Goal: Information Seeking & Learning: Stay updated

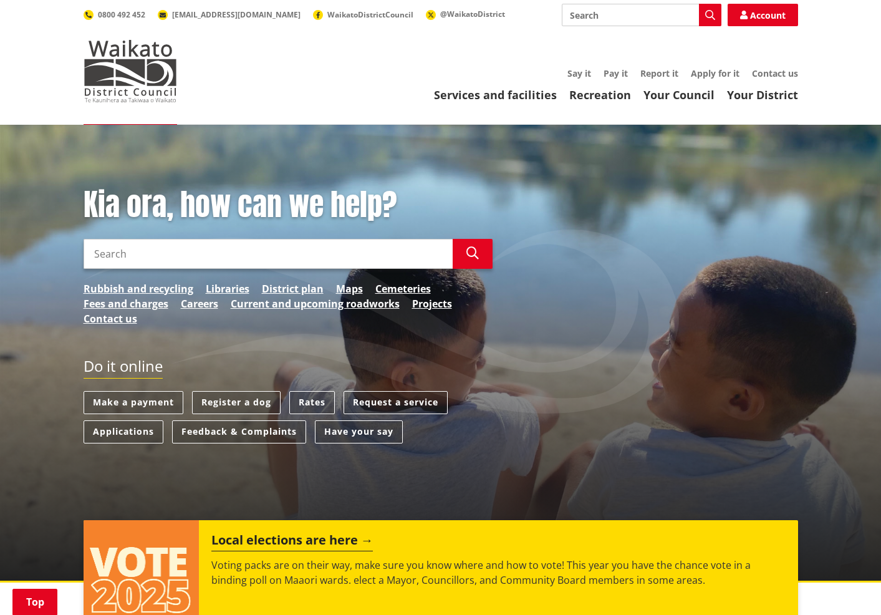
scroll to position [312, 0]
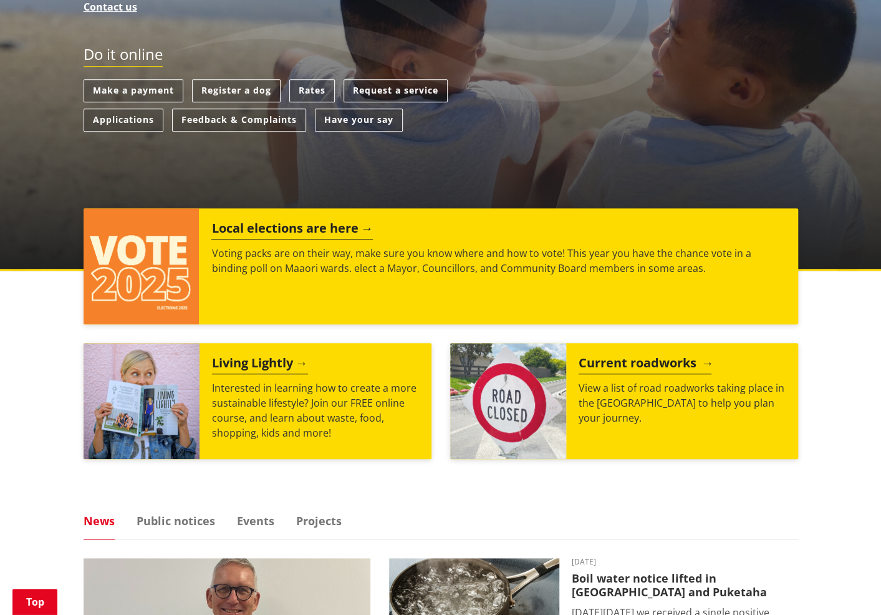
click at [651, 361] on h2 "Current roadworks" at bounding box center [644, 364] width 133 height 19
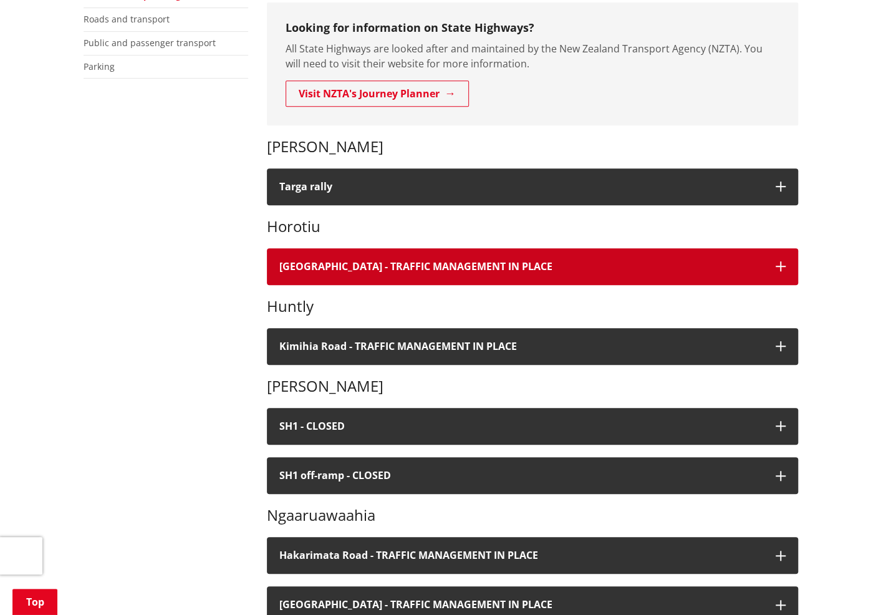
scroll to position [312, 0]
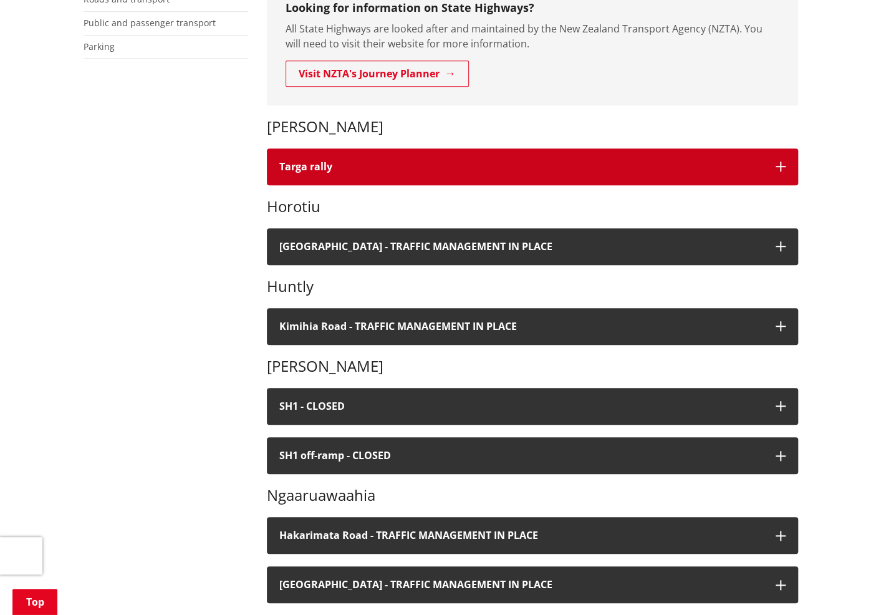
click at [436, 159] on button "Targa rally" at bounding box center [532, 166] width 531 height 37
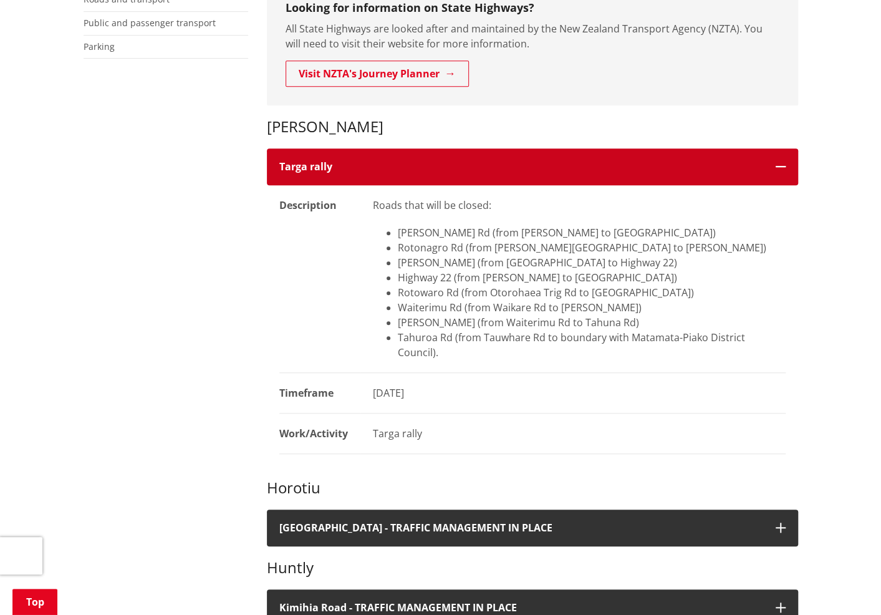
scroll to position [374, 0]
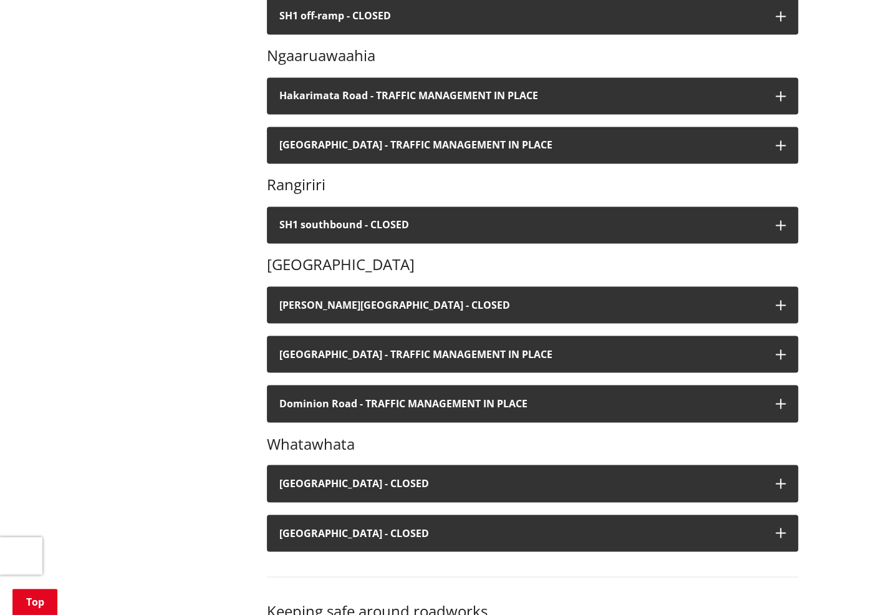
scroll to position [1059, 0]
